Goal: Information Seeking & Learning: Learn about a topic

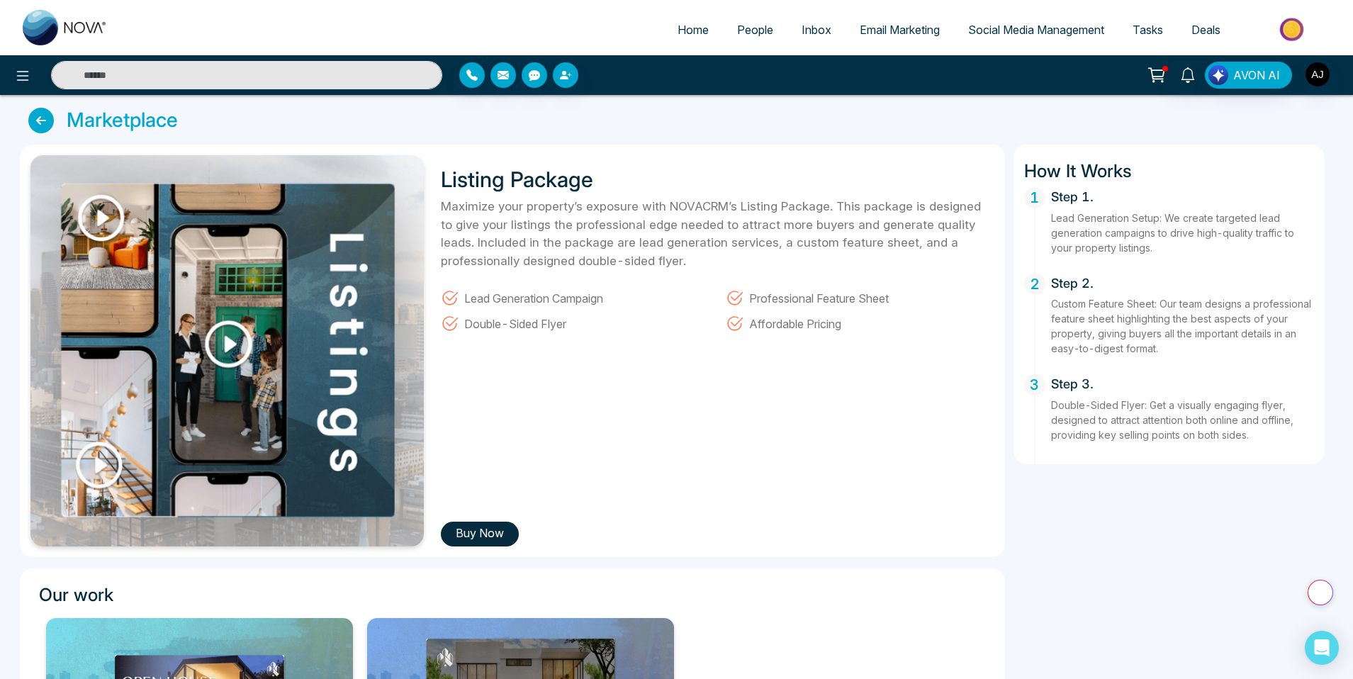
scroll to position [310, 0]
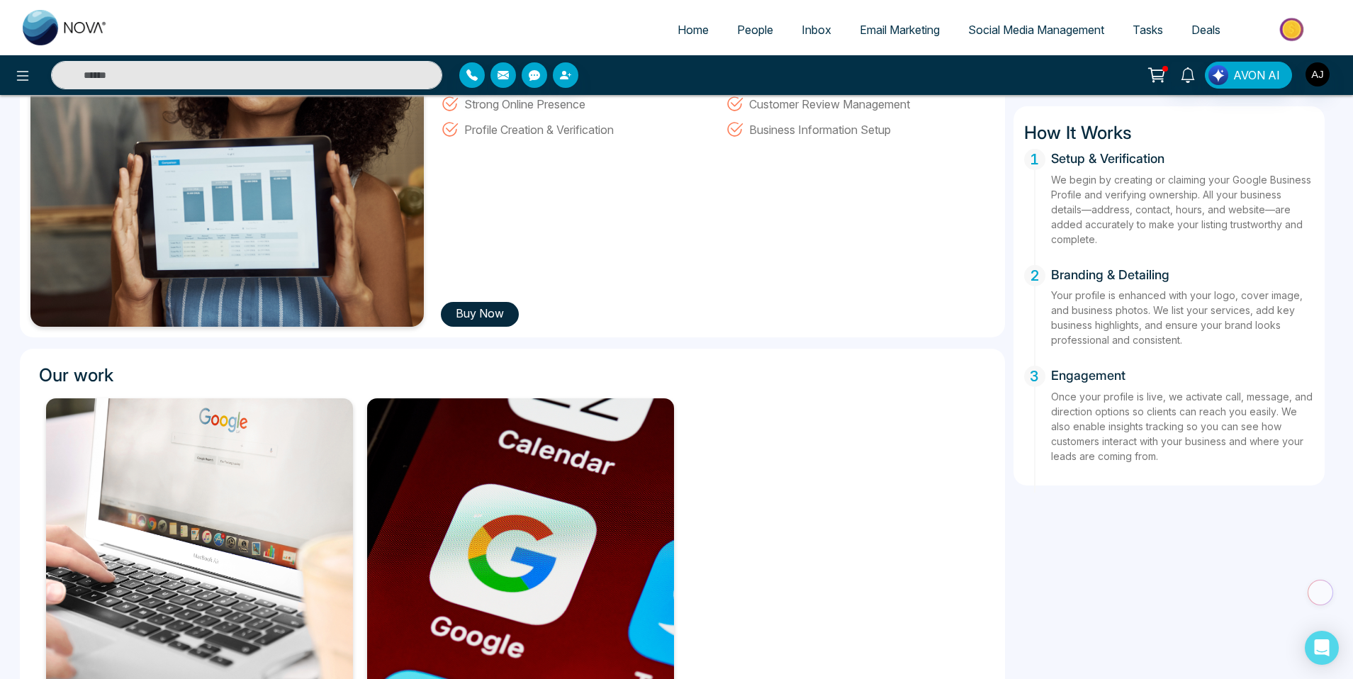
scroll to position [327, 0]
